Goal: Information Seeking & Learning: Compare options

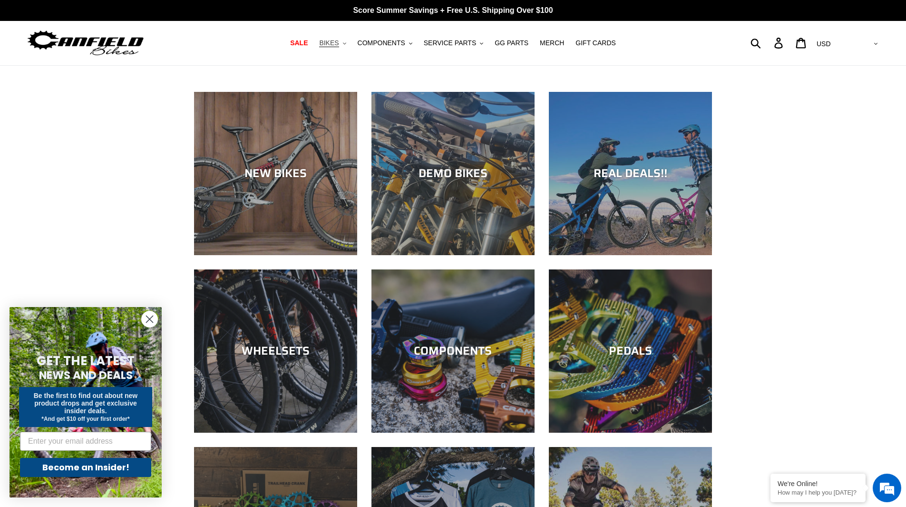
click at [339, 44] on span "BIKES" at bounding box center [329, 43] width 20 height 8
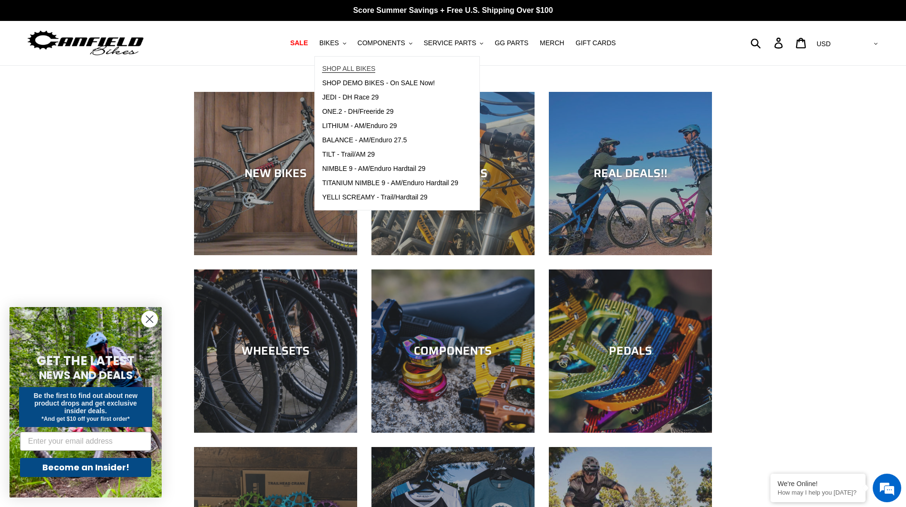
click at [370, 73] on span "SHOP ALL BIKES" at bounding box center [348, 69] width 53 height 8
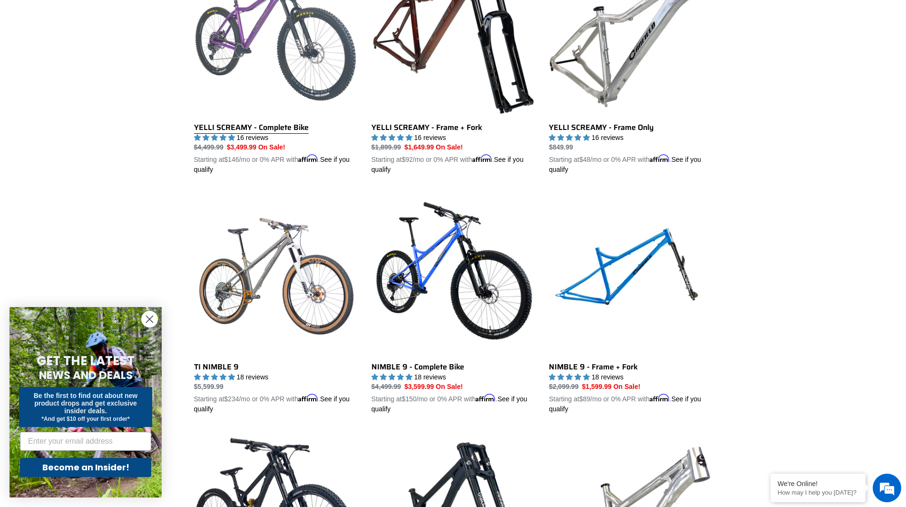
scroll to position [809, 0]
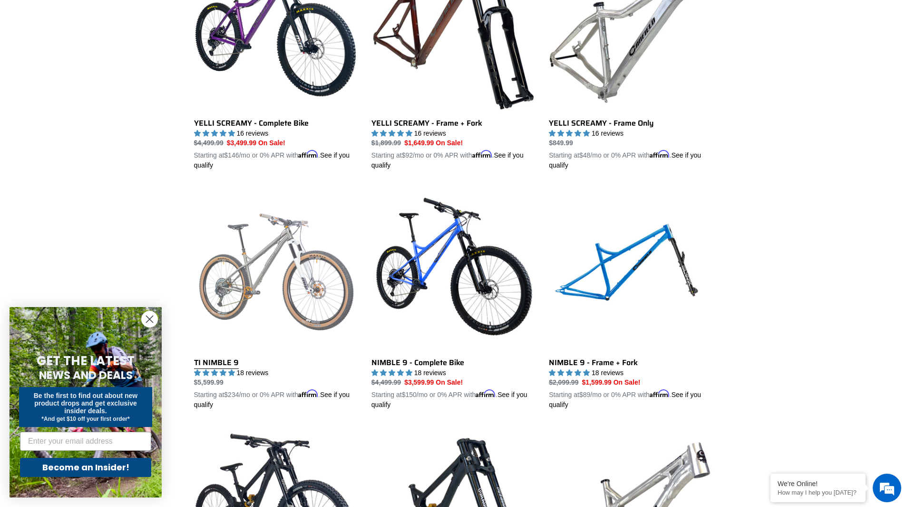
click at [281, 287] on link "TI NIMBLE 9" at bounding box center [275, 298] width 163 height 223
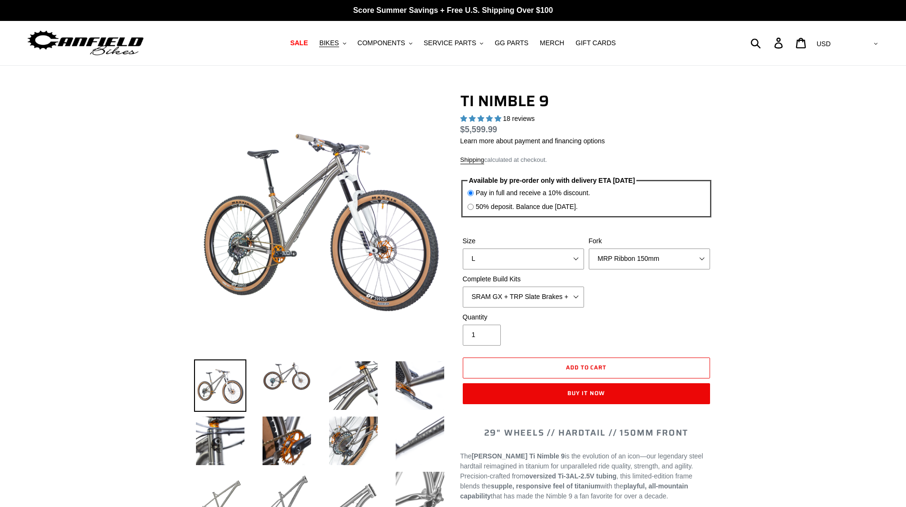
select select "highest-rating"
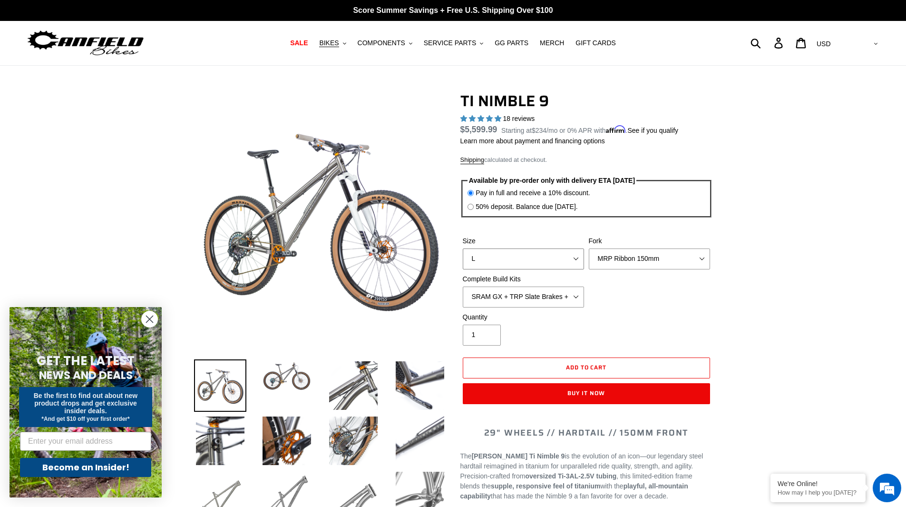
click at [569, 255] on select "S M L XL / XXL (Specify at checkout)" at bounding box center [523, 258] width 121 height 21
select select "M"
click at [463, 248] on select "S M L XL / XXL (Specify at checkout)" at bounding box center [523, 258] width 121 height 21
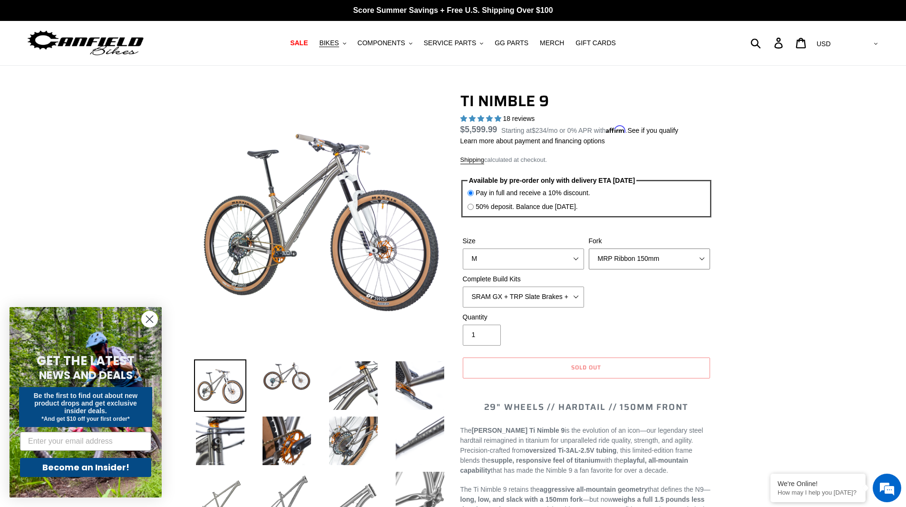
click at [633, 263] on select "MRP Ribbon 150mm RockShox Lyrik 150mm Fox Factory 36 150mm Cane Creek Helm 150m…" at bounding box center [649, 258] width 121 height 21
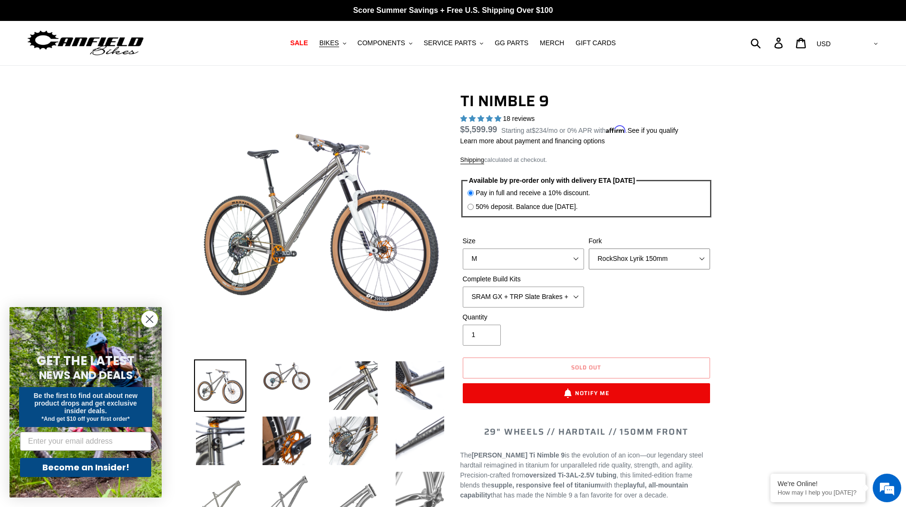
click at [589, 248] on select "MRP Ribbon 150mm RockShox Lyrik 150mm Fox Factory 36 150mm Cane Creek Helm 150m…" at bounding box center [649, 258] width 121 height 21
click at [665, 259] on select "MRP Ribbon 150mm RockShox Lyrik 150mm Fox Factory 36 150mm Cane Creek Helm 150m…" at bounding box center [649, 258] width 121 height 21
click at [589, 248] on select "MRP Ribbon 150mm RockShox Lyrik 150mm Fox Factory 36 150mm Cane Creek Helm 150m…" at bounding box center [649, 258] width 121 height 21
click at [660, 266] on select "MRP Ribbon 150mm RockShox Lyrik 150mm Fox Factory 36 150mm Cane Creek Helm 150m…" at bounding box center [649, 258] width 121 height 21
select select "MRP Ribbon 150mm"
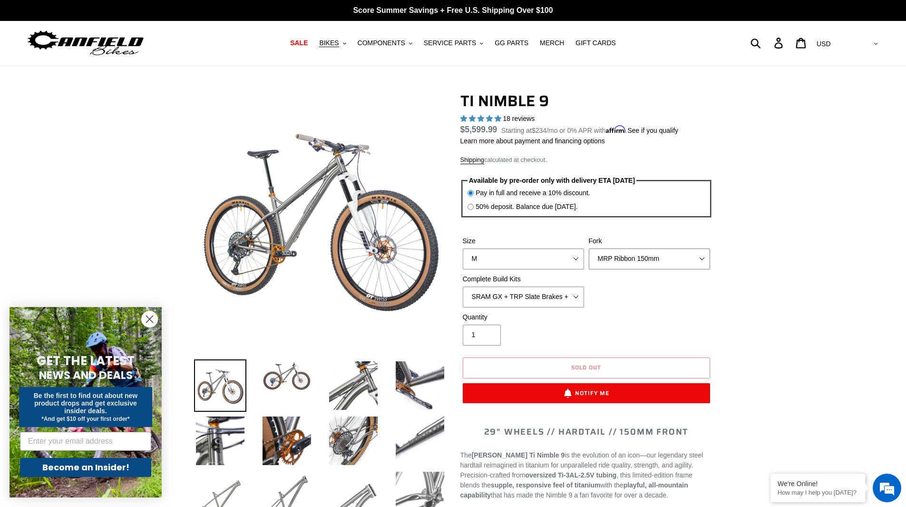
click at [589, 248] on select "MRP Ribbon 150mm RockShox Lyrik 150mm Fox Factory 36 150mm Cane Creek Helm 150m…" at bounding box center [649, 258] width 121 height 21
click at [654, 255] on select "MRP Ribbon 150mm RockShox Lyrik 150mm Fox Factory 36 150mm Cane Creek Helm 150m…" at bounding box center [649, 258] width 121 height 21
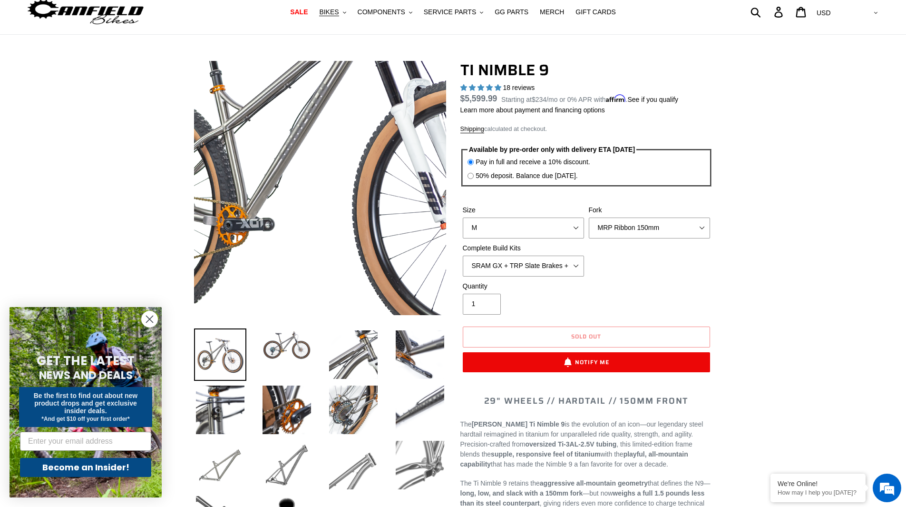
scroll to position [143, 0]
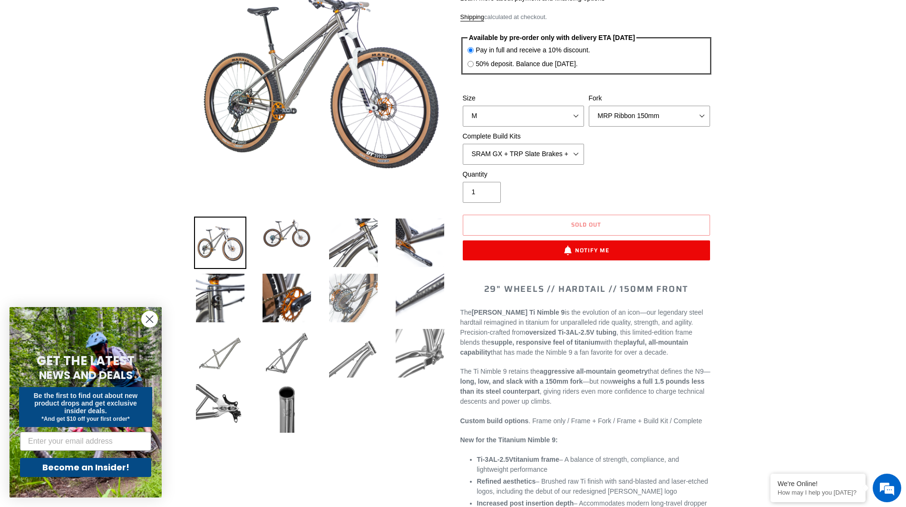
click at [346, 304] on img at bounding box center [353, 298] width 52 height 52
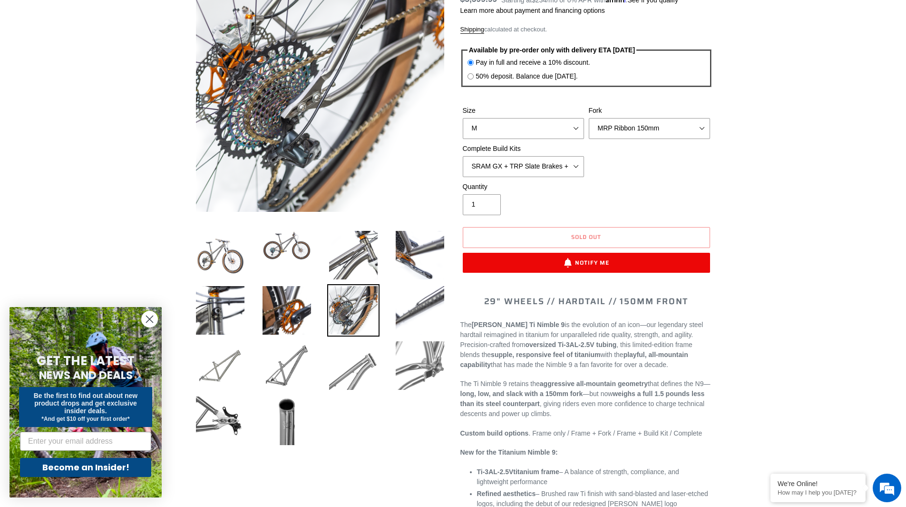
scroll to position [95, 0]
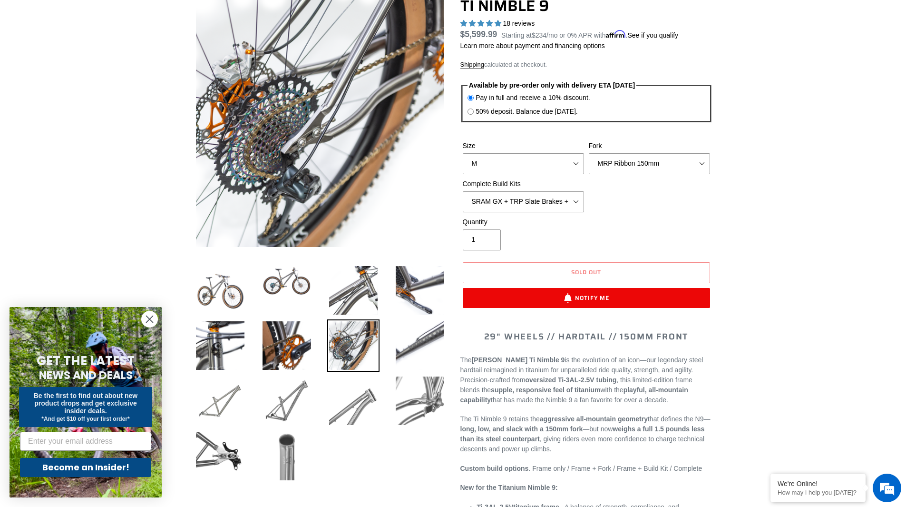
click at [300, 459] on img at bounding box center [287, 456] width 52 height 52
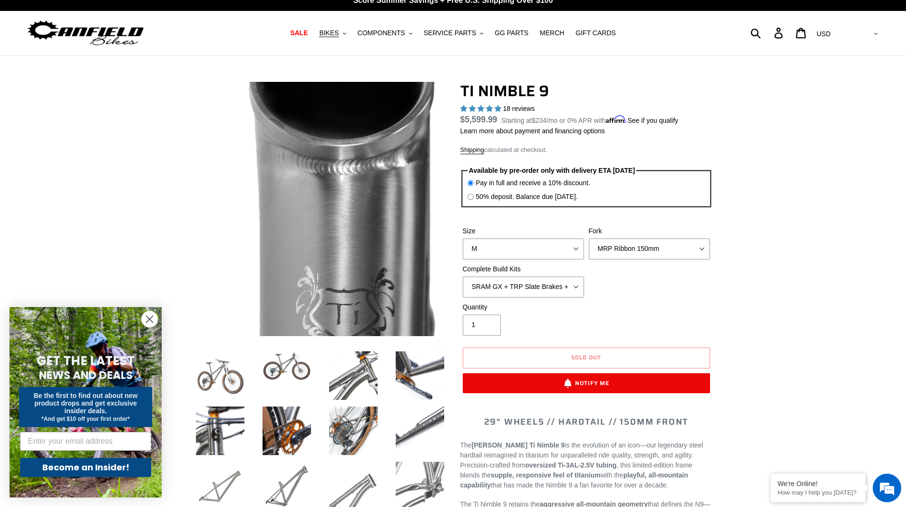
scroll to position [0, 0]
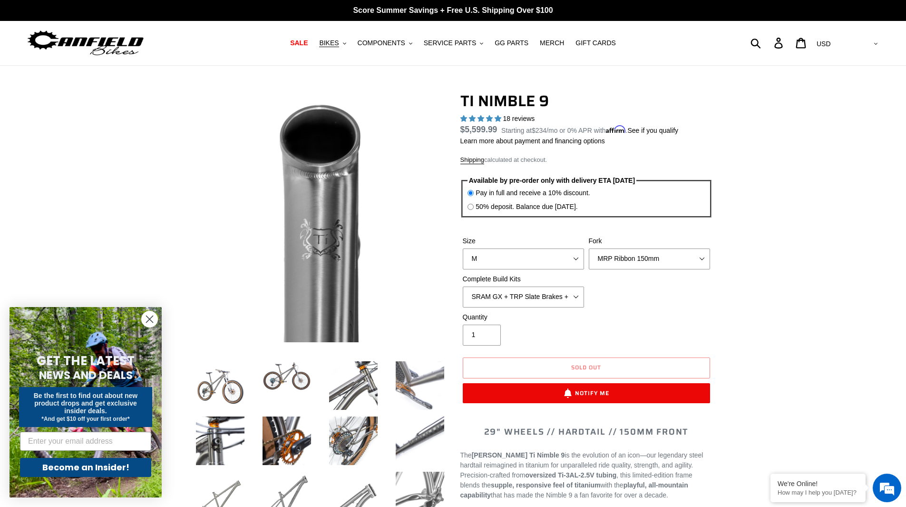
click at [415, 374] on img at bounding box center [420, 385] width 52 height 52
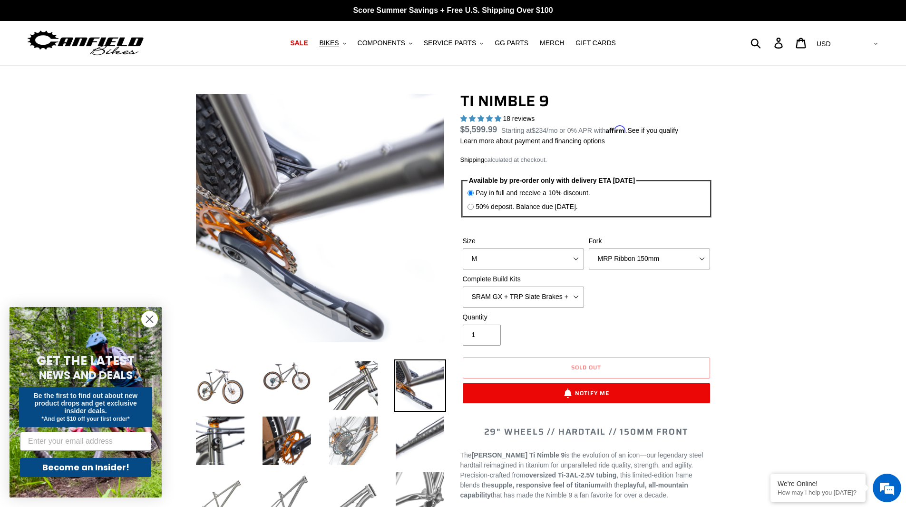
click at [374, 432] on img at bounding box center [353, 440] width 52 height 52
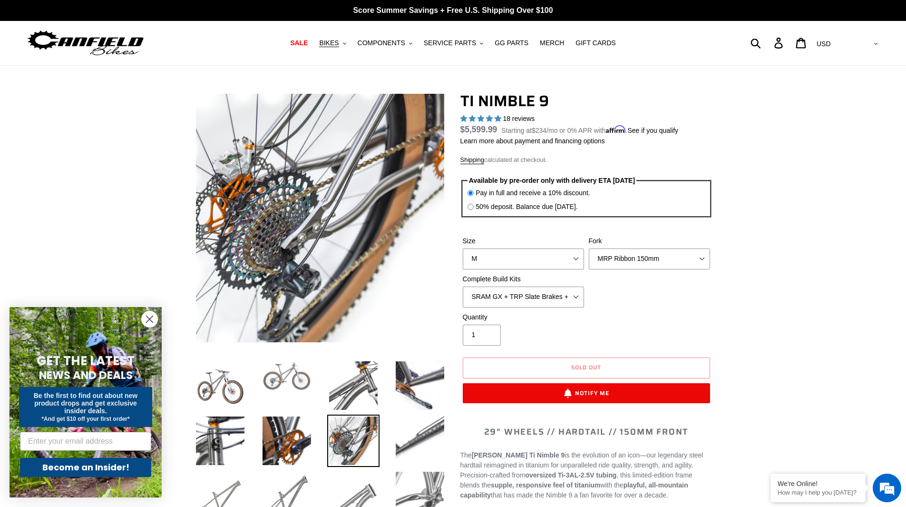
click at [282, 384] on img at bounding box center [287, 375] width 52 height 33
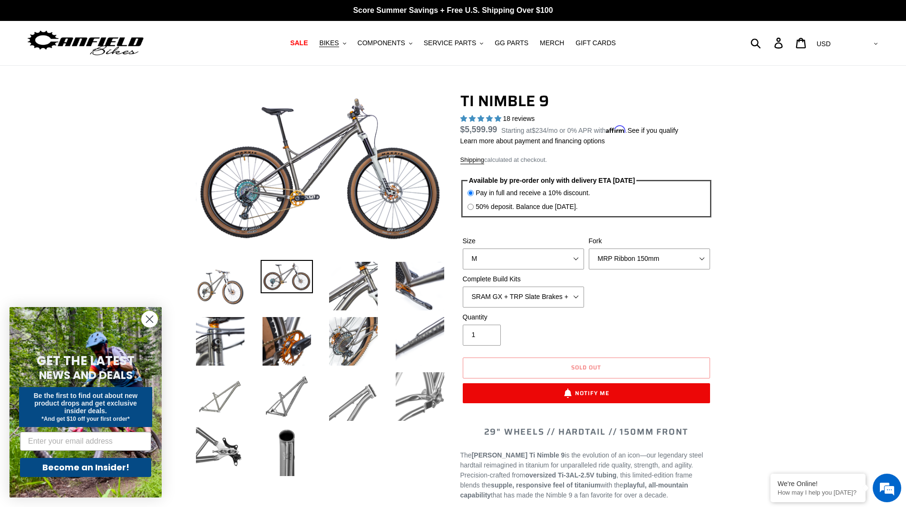
click at [480, 128] on span "$5,599.99" at bounding box center [479, 130] width 37 height 10
click at [481, 137] on link "Learn more about payment and financing options" at bounding box center [533, 141] width 145 height 8
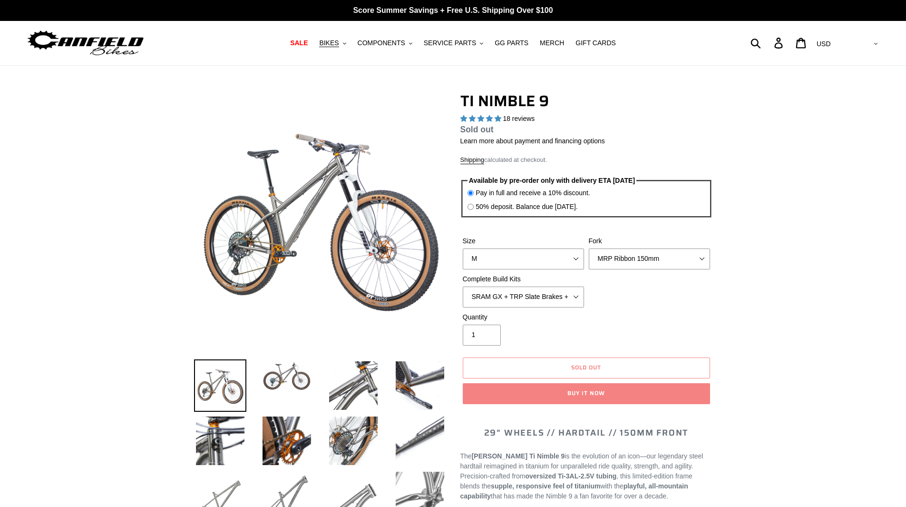
select select "highest-rating"
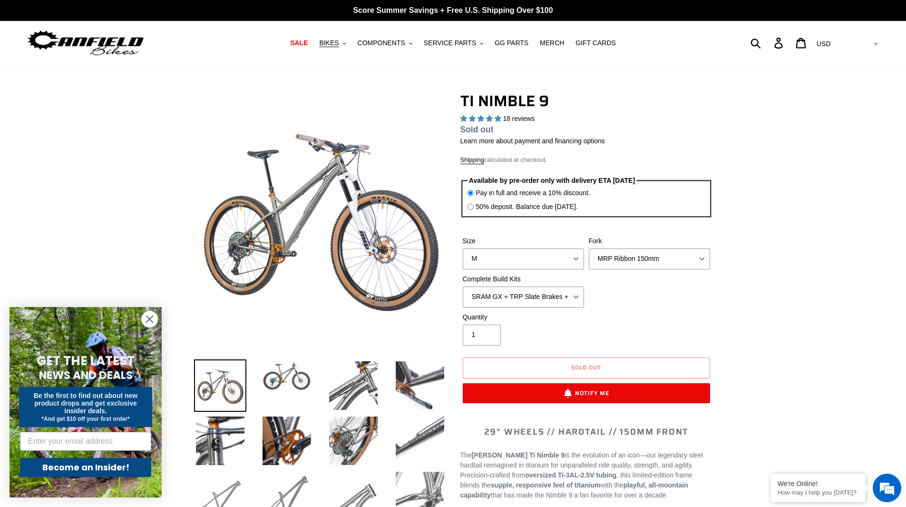
click at [536, 285] on div "Complete Build Kits SRAM GX + TRP Slate Brakes + Rotors + e13 LG-1 Wheels SHIMA…" at bounding box center [524, 290] width 126 height 33
click at [537, 290] on select "SRAM GX + TRP Slate Brakes + Rotors + e13 LG-1 Wheels SHIMANO XT + SHIMANO brak…" at bounding box center [523, 296] width 121 height 21
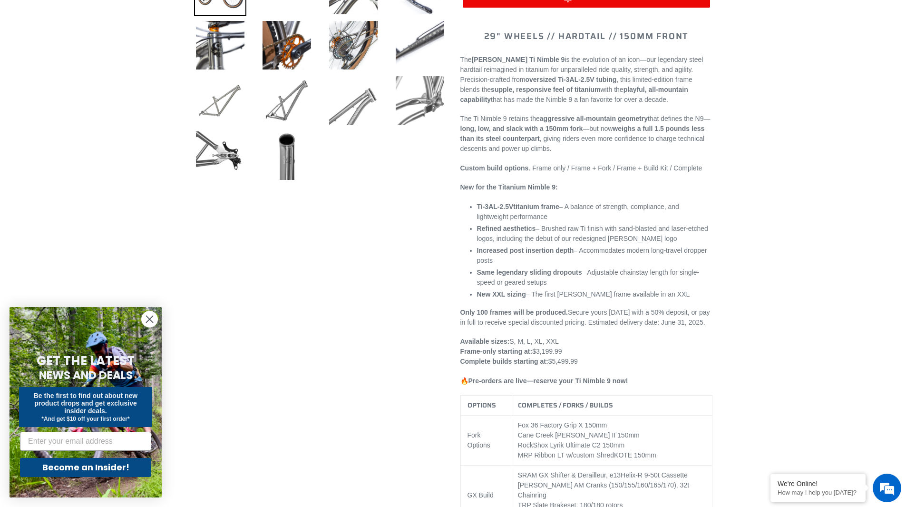
scroll to position [476, 0]
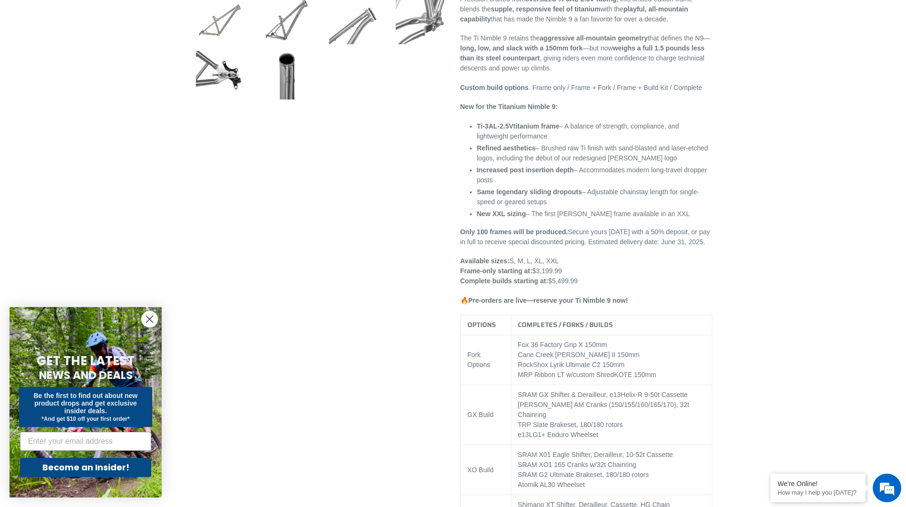
click at [150, 315] on circle "Close dialog" at bounding box center [150, 319] width 16 height 16
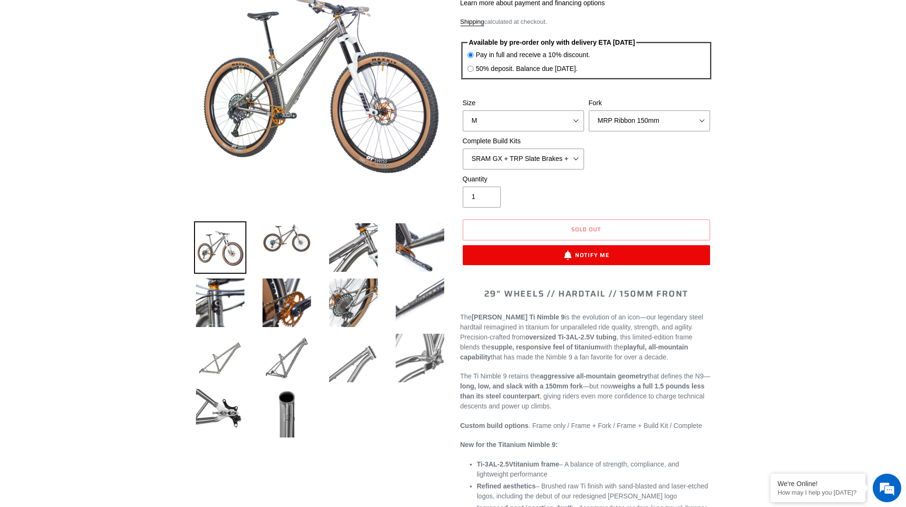
scroll to position [0, 0]
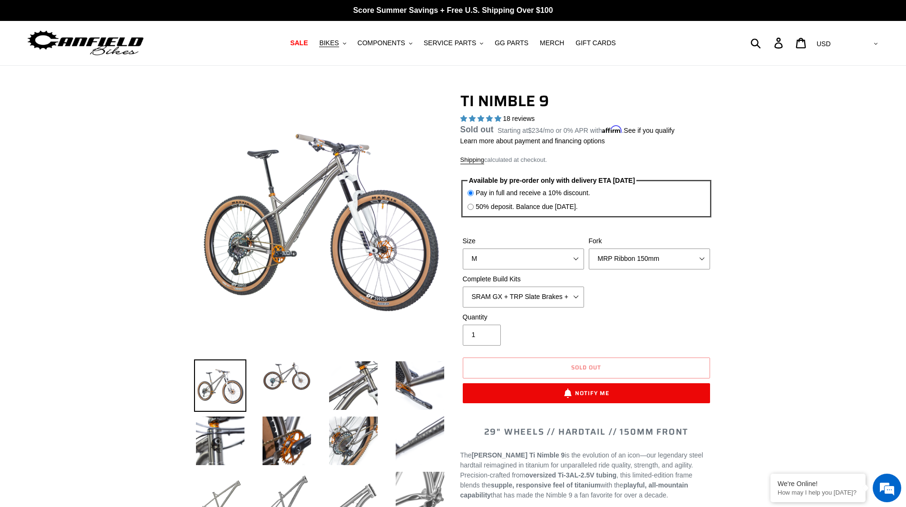
drag, startPoint x: 672, startPoint y: 209, endPoint x: 624, endPoint y: 84, distance: 134.1
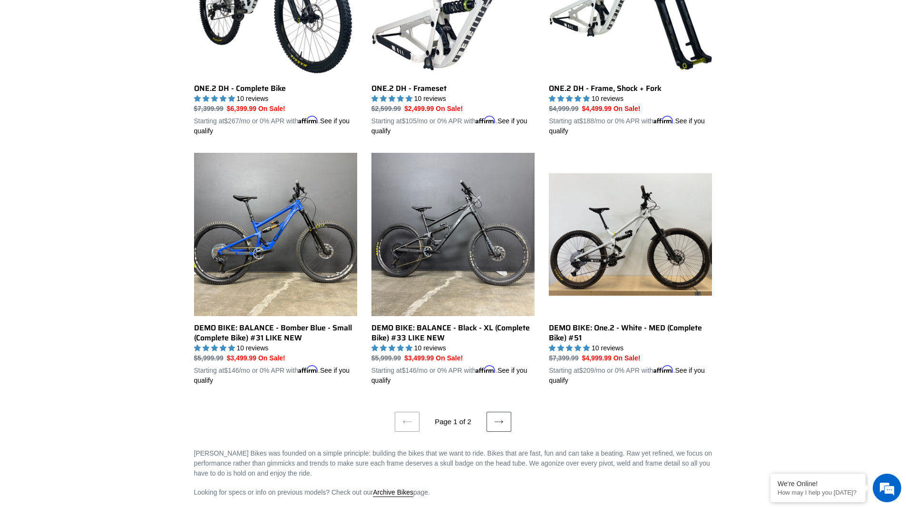
scroll to position [1804, 0]
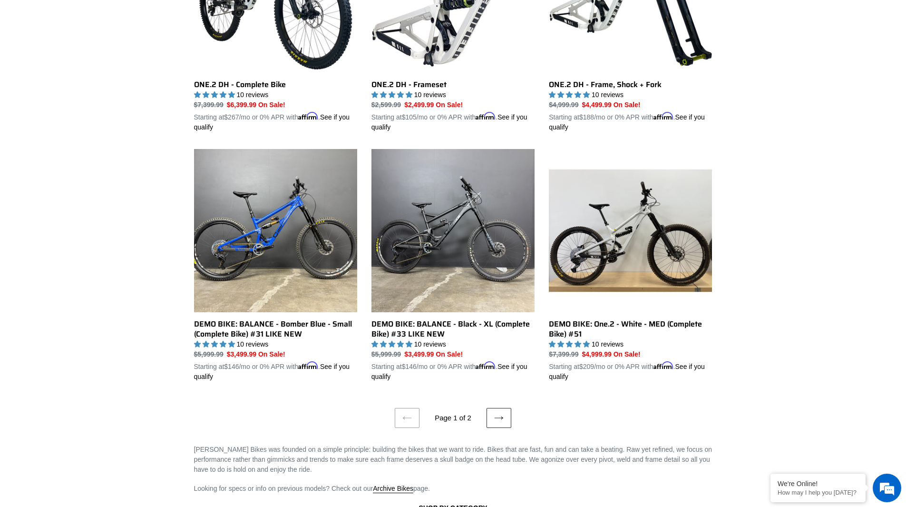
click at [501, 408] on link "Next page" at bounding box center [499, 418] width 25 height 20
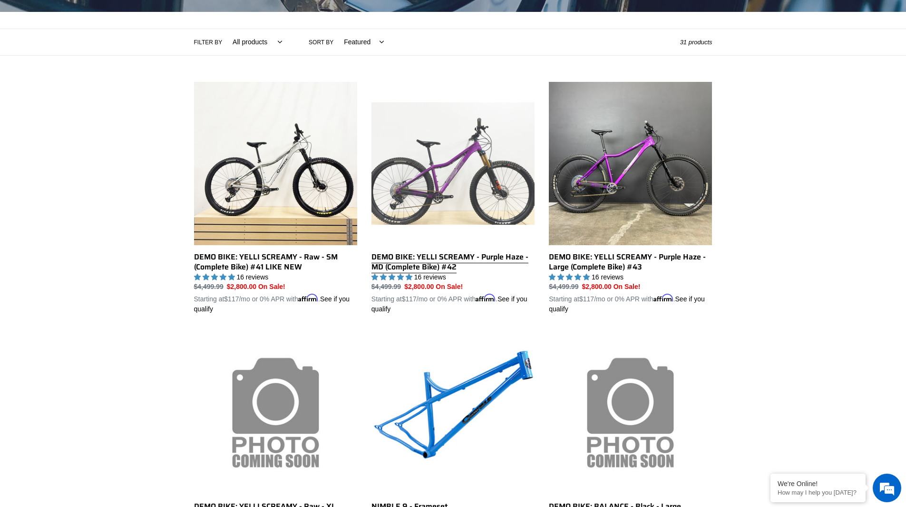
scroll to position [190, 0]
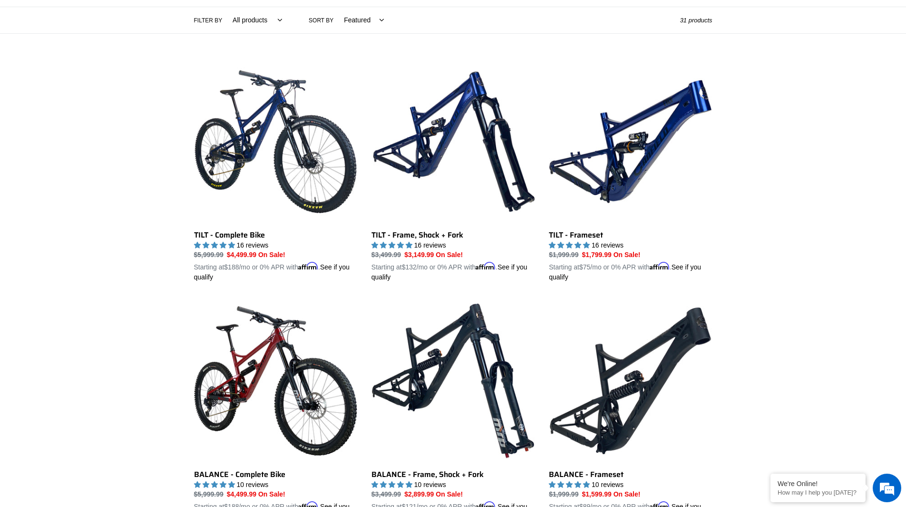
scroll to position [230, 0]
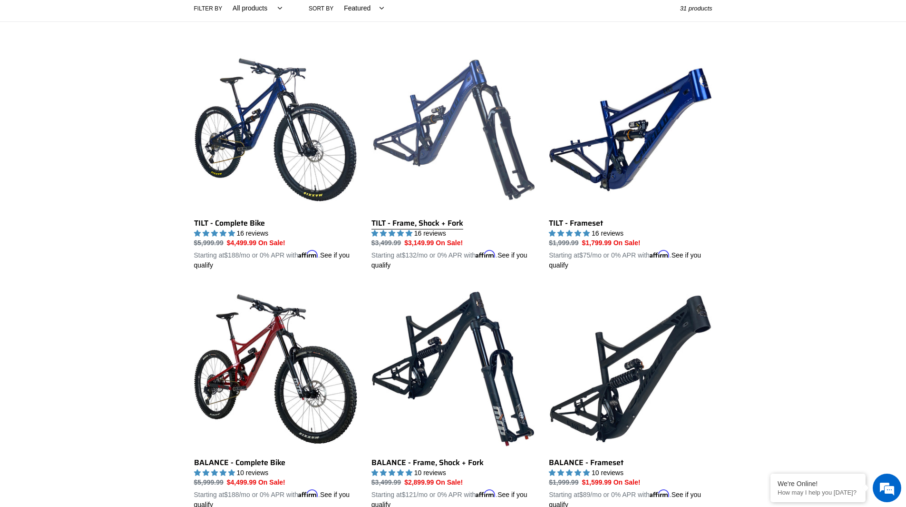
click at [436, 140] on link "TILT - Frame, Shock + Fork" at bounding box center [453, 159] width 163 height 223
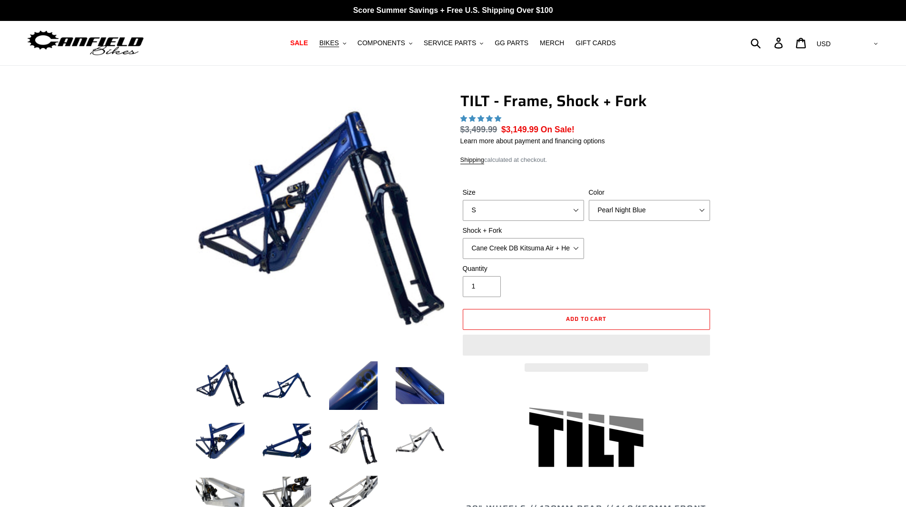
select select "highest-rating"
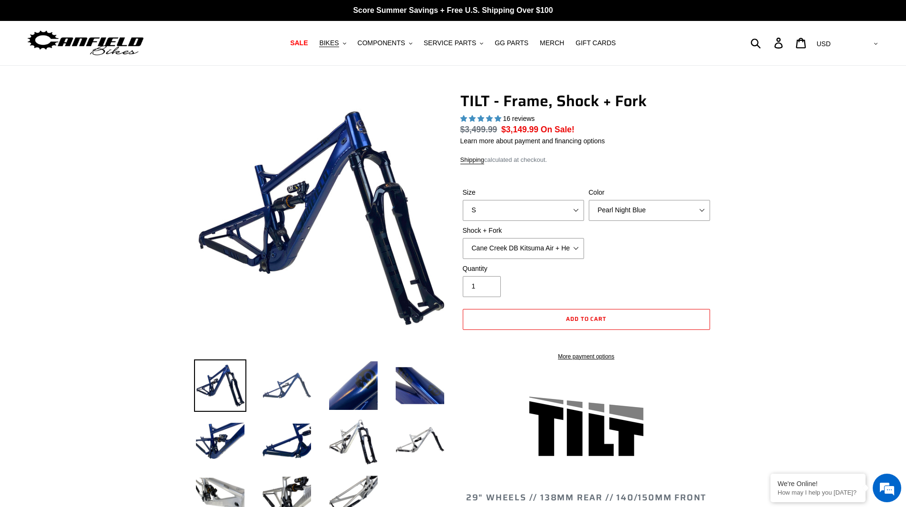
click at [280, 389] on img at bounding box center [287, 385] width 52 height 52
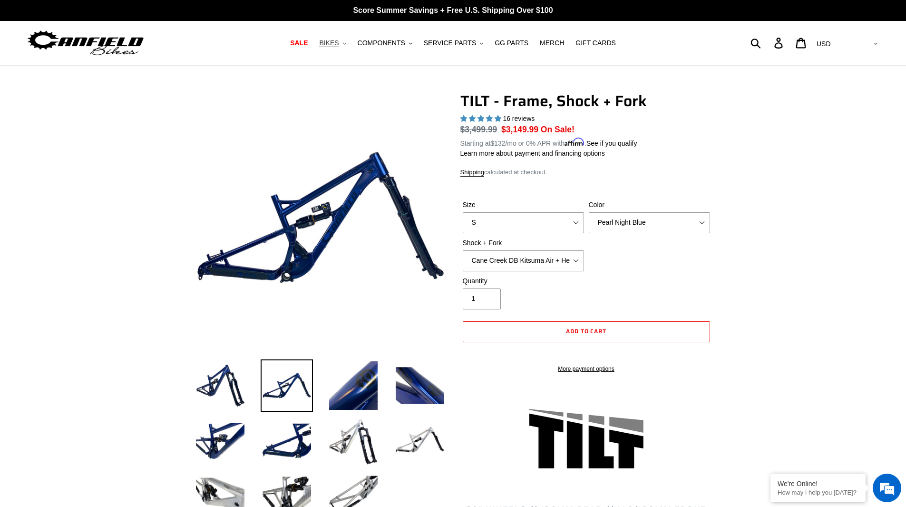
click at [339, 43] on span "BIKES" at bounding box center [329, 43] width 20 height 8
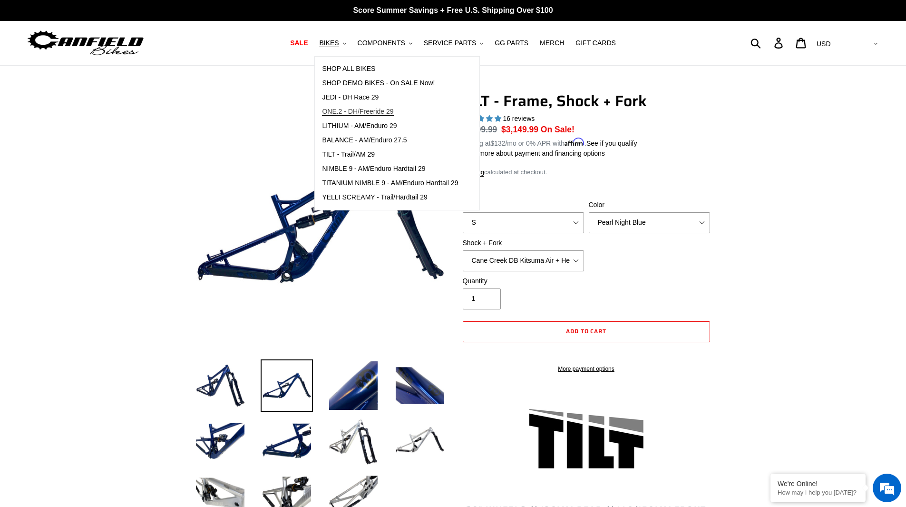
click at [371, 107] on link "ONE.2 - DH/Freeride 29" at bounding box center [390, 112] width 150 height 14
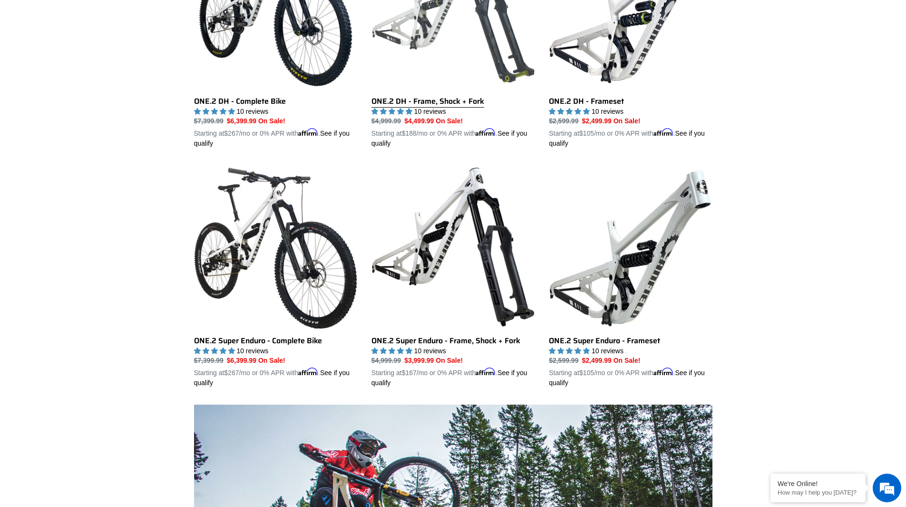
scroll to position [238, 0]
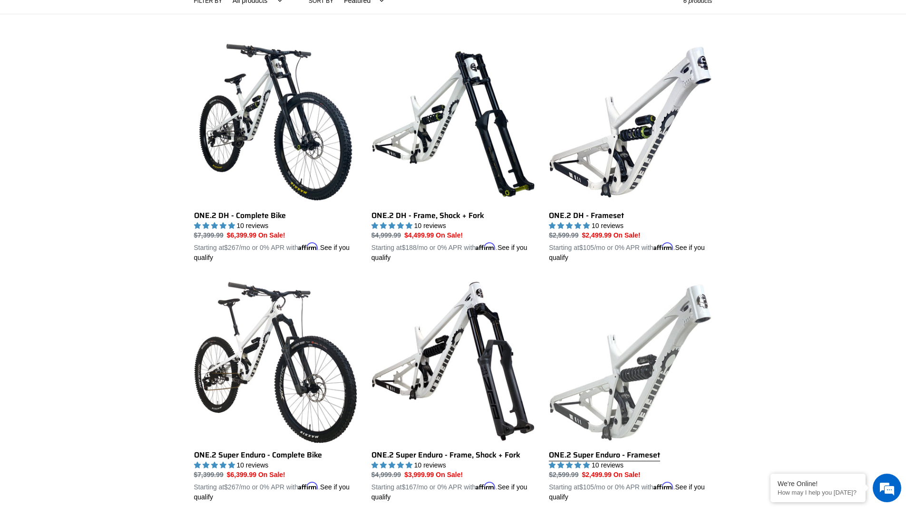
click at [662, 316] on link "ONE.2 Super Enduro - Frameset" at bounding box center [630, 390] width 163 height 223
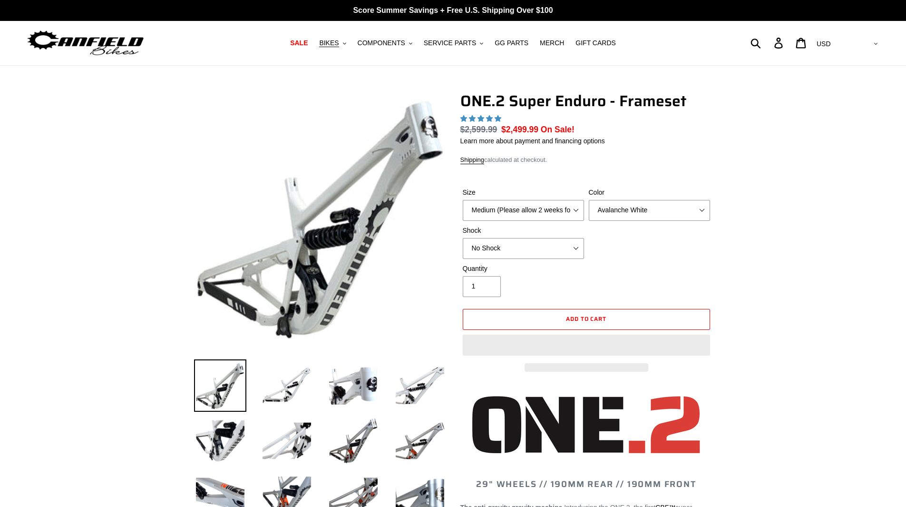
select select "highest-rating"
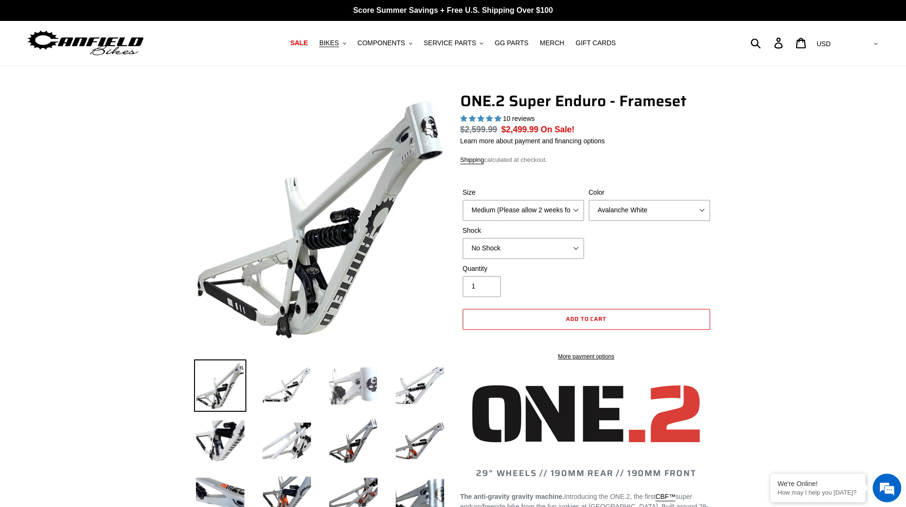
click at [350, 387] on img at bounding box center [353, 385] width 52 height 52
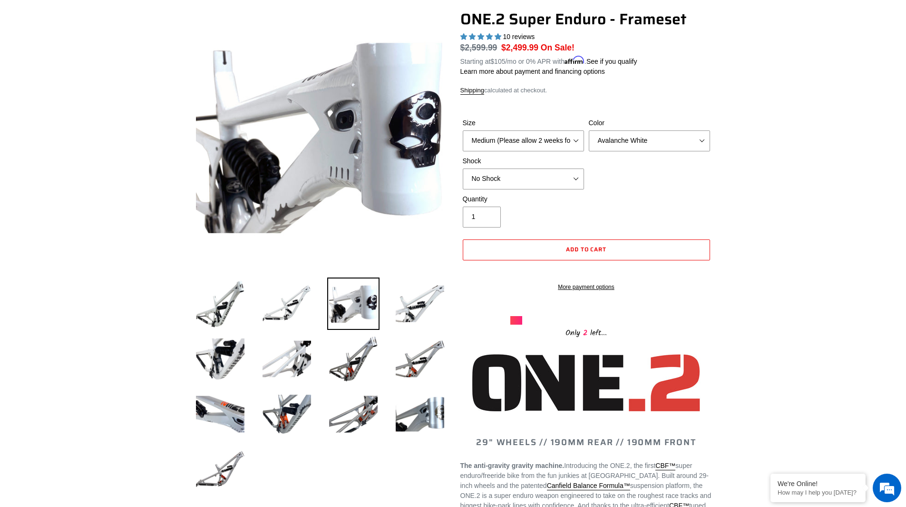
scroll to position [95, 0]
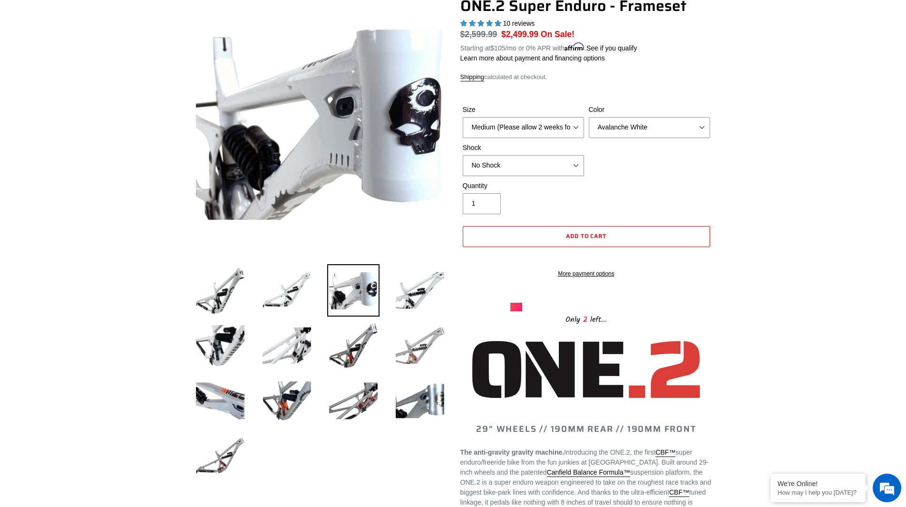
click at [416, 347] on img at bounding box center [420, 345] width 52 height 52
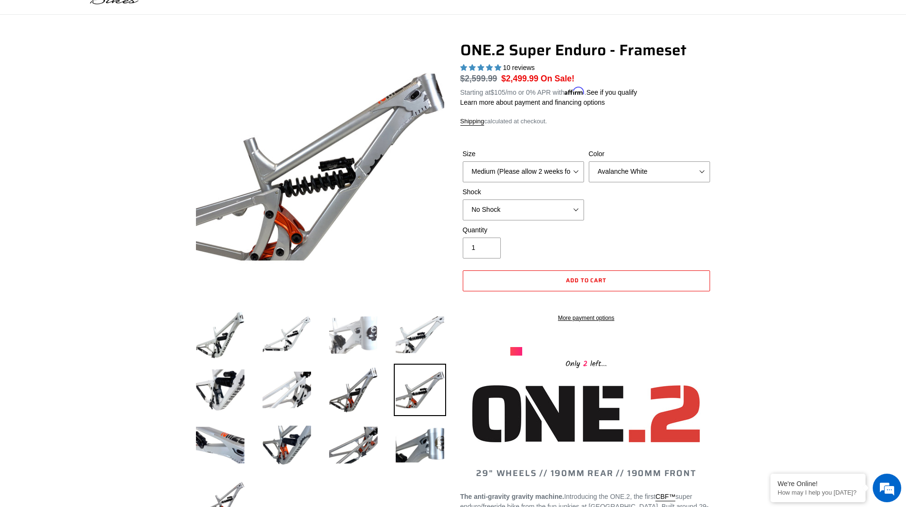
scroll to position [48, 0]
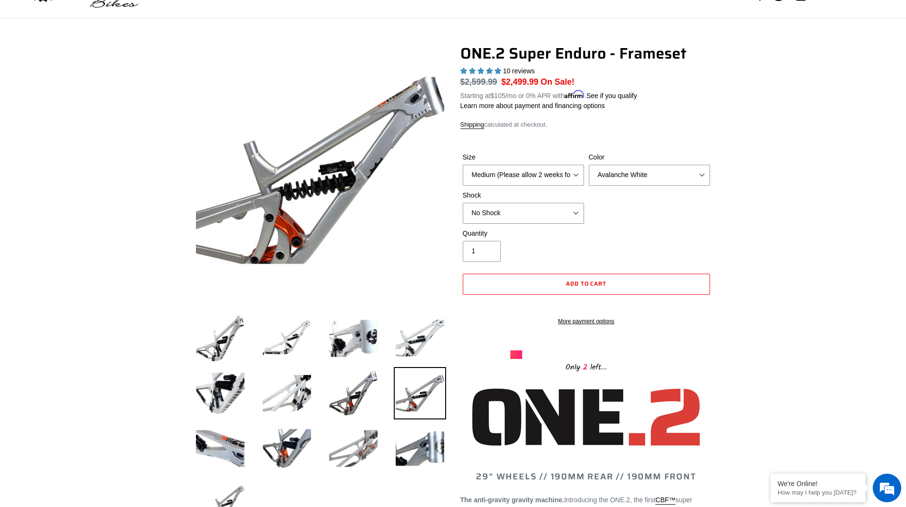
click at [349, 442] on img at bounding box center [353, 448] width 52 height 52
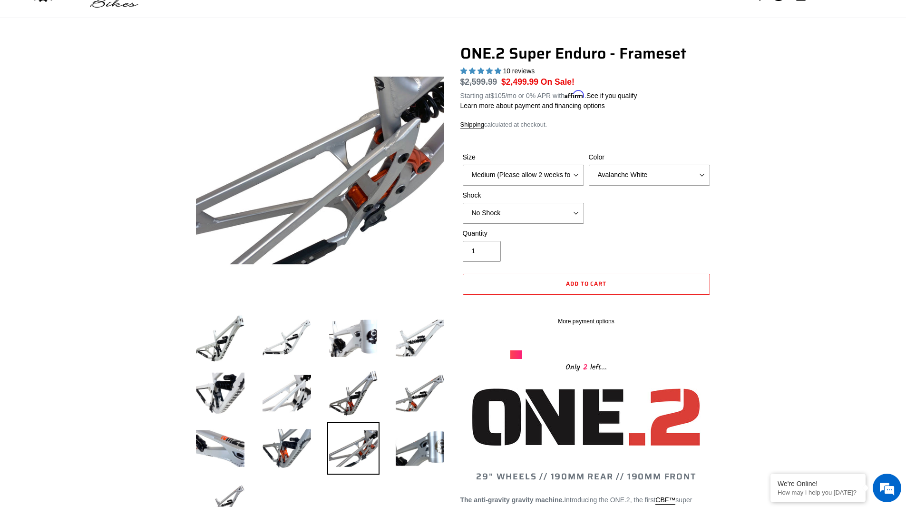
click at [439, 413] on img at bounding box center [420, 393] width 52 height 52
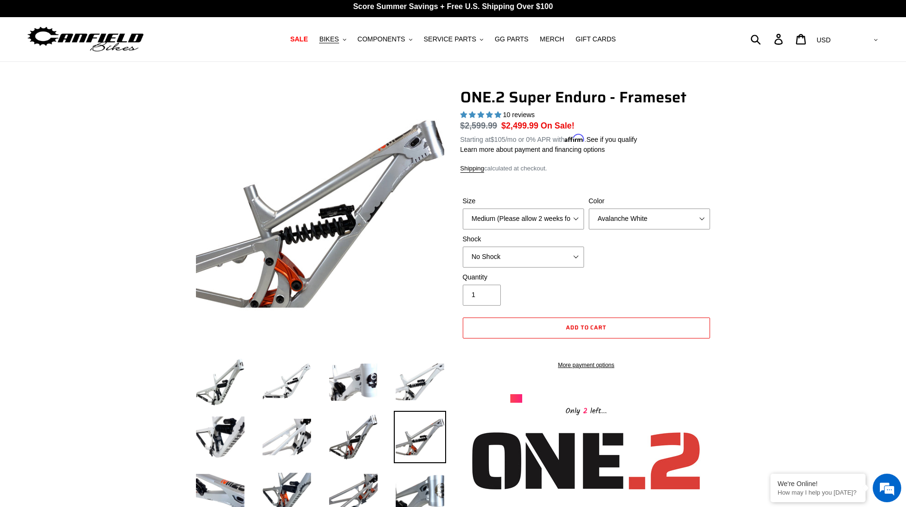
scroll to position [0, 0]
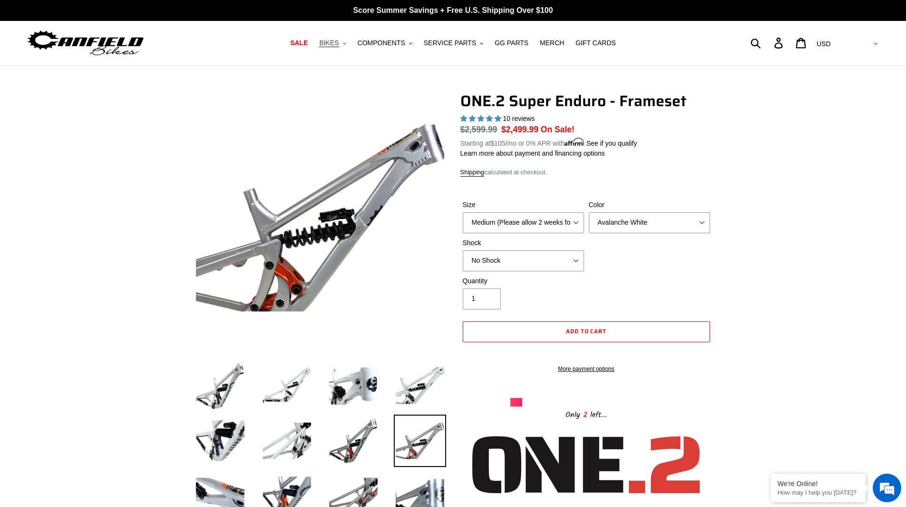
click at [339, 45] on span "BIKES" at bounding box center [329, 43] width 20 height 8
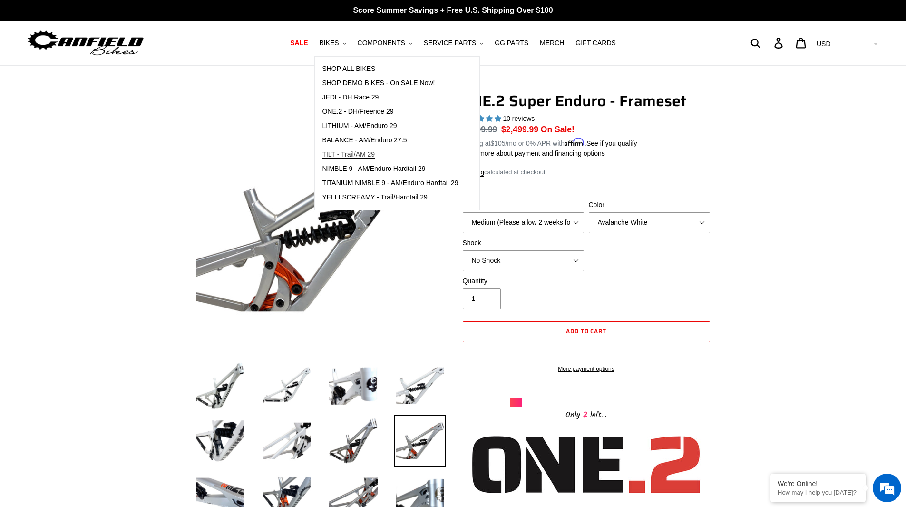
click at [351, 158] on span "TILT - Trail/AM 29" at bounding box center [348, 154] width 53 height 8
